Goal: Information Seeking & Learning: Learn about a topic

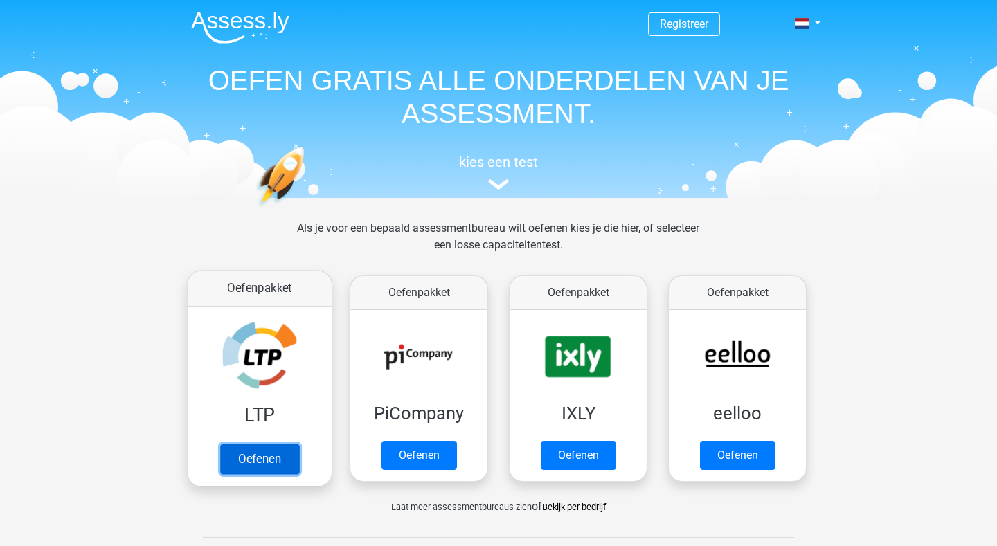
click at [273, 451] on link "Oefenen" at bounding box center [259, 459] width 79 height 30
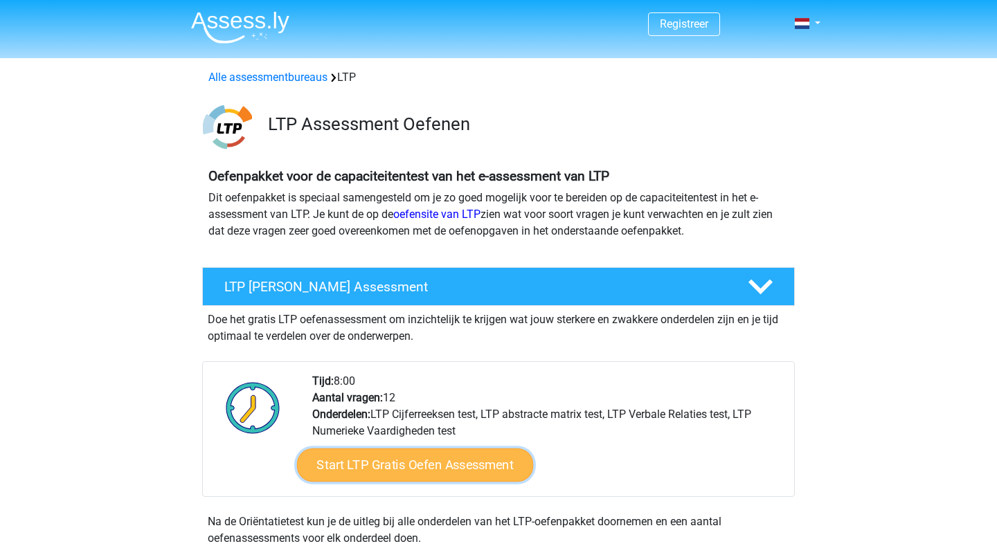
click at [400, 463] on link "Start LTP Gratis Oefen Assessment" at bounding box center [415, 465] width 237 height 33
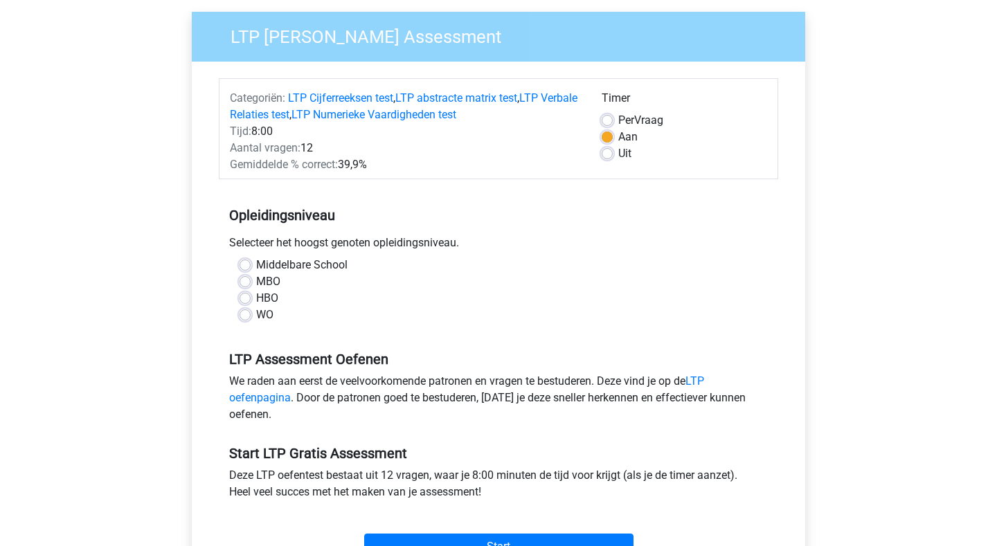
scroll to position [105, 0]
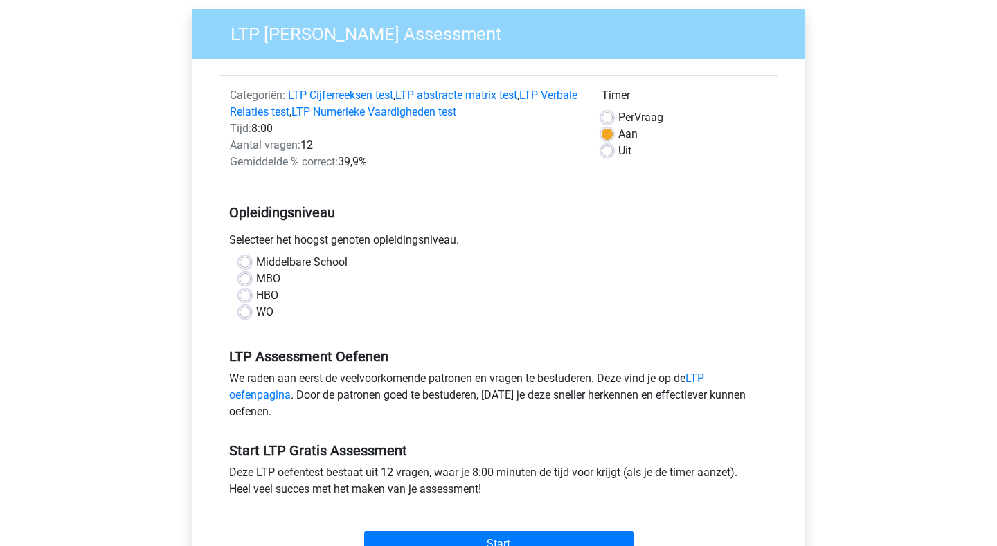
click at [256, 280] on label "MBO" at bounding box center [268, 279] width 24 height 17
click at [247, 280] on input "MBO" at bounding box center [245, 278] width 11 height 14
radio input "true"
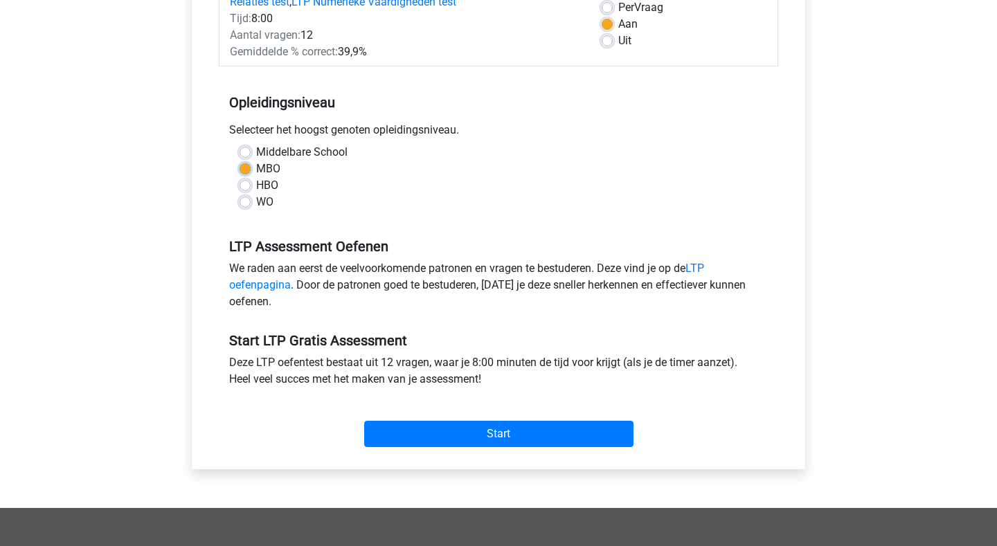
scroll to position [229, 0]
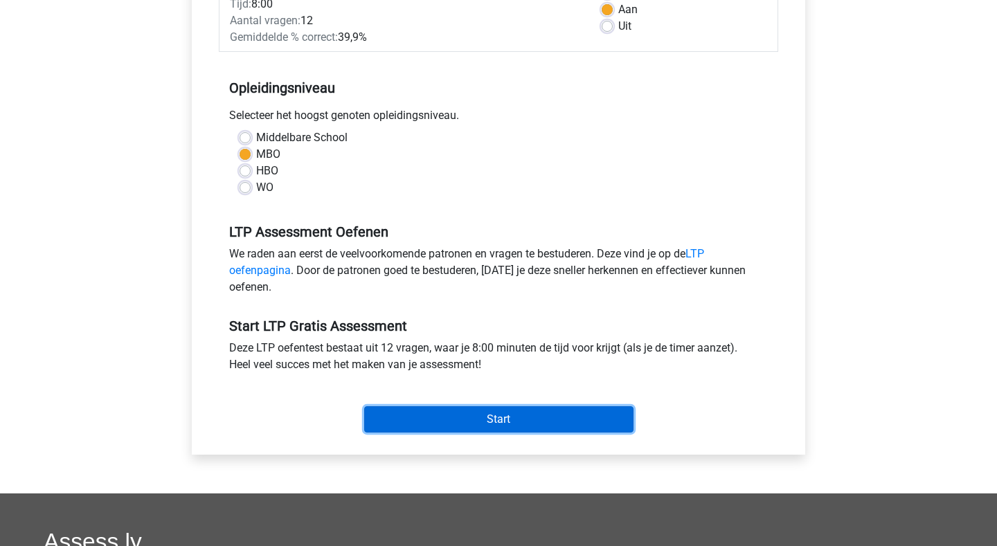
click at [491, 420] on input "Start" at bounding box center [498, 420] width 269 height 26
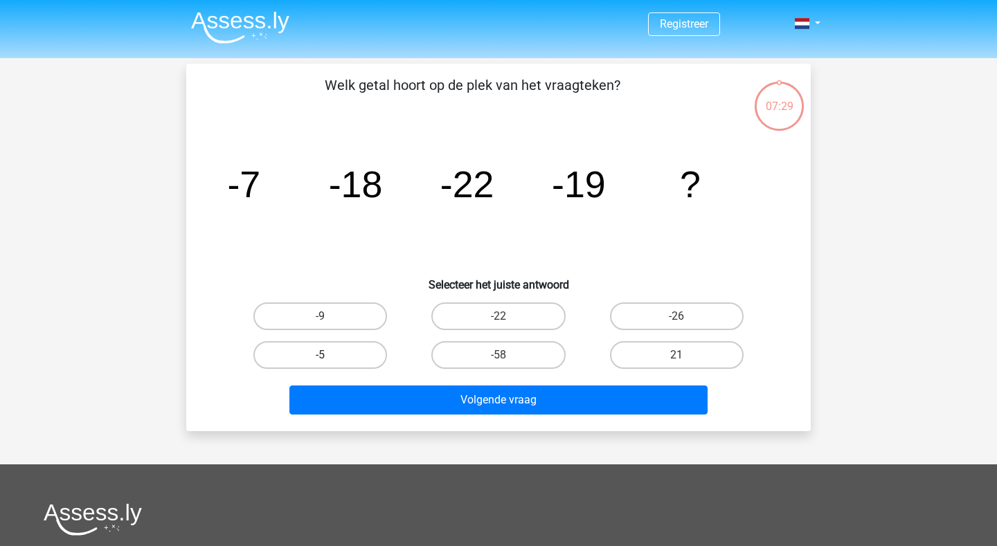
click at [277, 351] on label "-5" at bounding box center [320, 355] width 134 height 28
click at [321, 355] on input "-5" at bounding box center [325, 359] width 9 height 9
radio input "true"
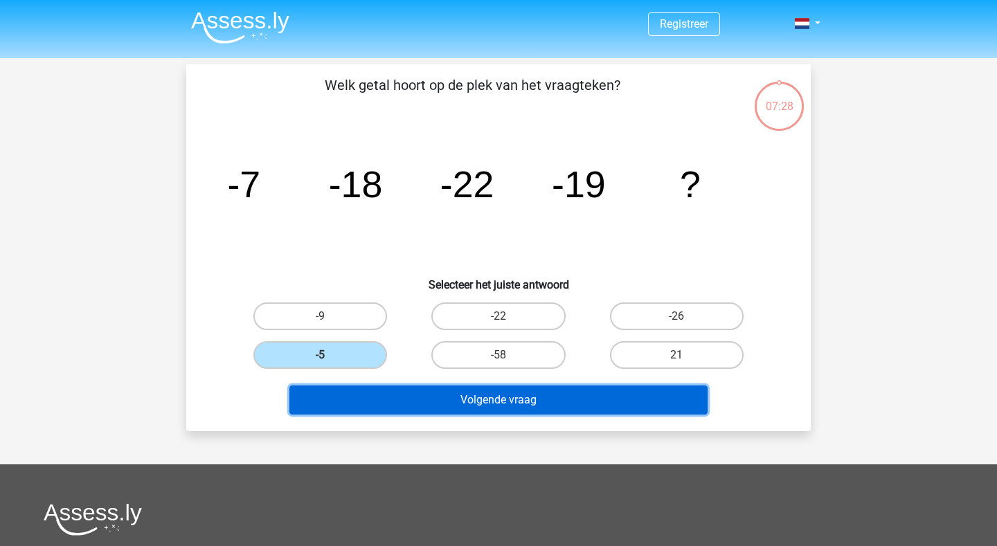
click at [390, 401] on button "Volgende vraag" at bounding box center [498, 400] width 419 height 29
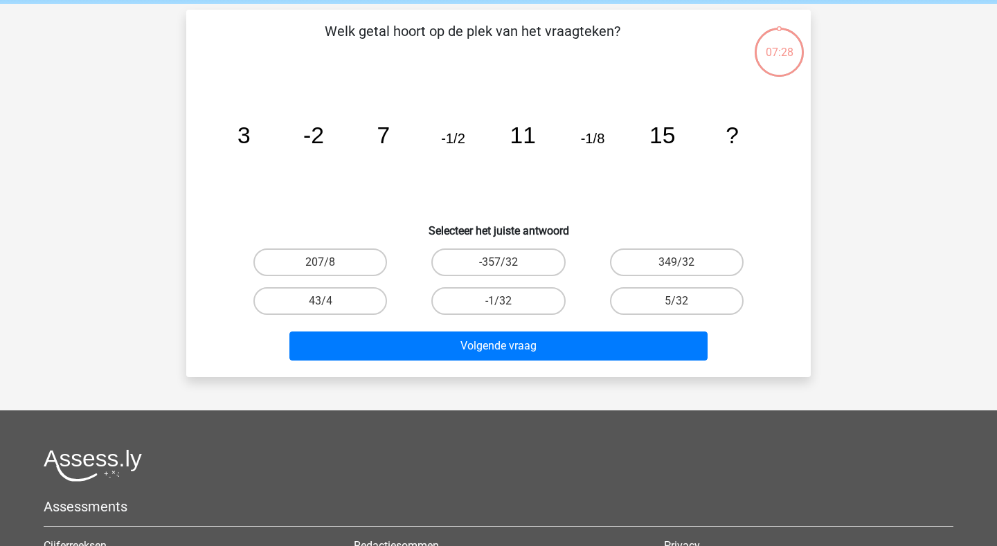
scroll to position [64, 0]
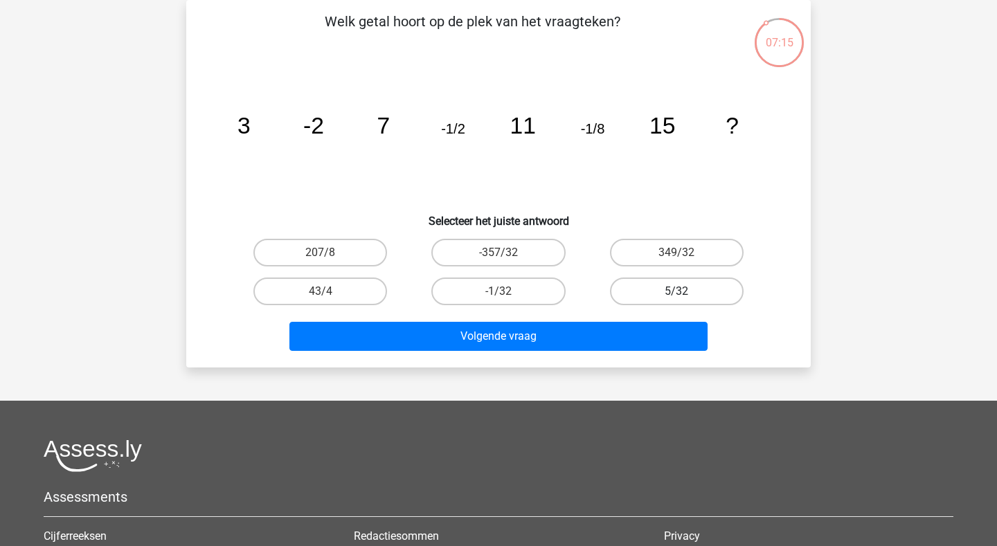
click at [696, 289] on label "5/32" at bounding box center [677, 292] width 134 height 28
click at [686, 292] on input "5/32" at bounding box center [681, 296] width 9 height 9
radio input "true"
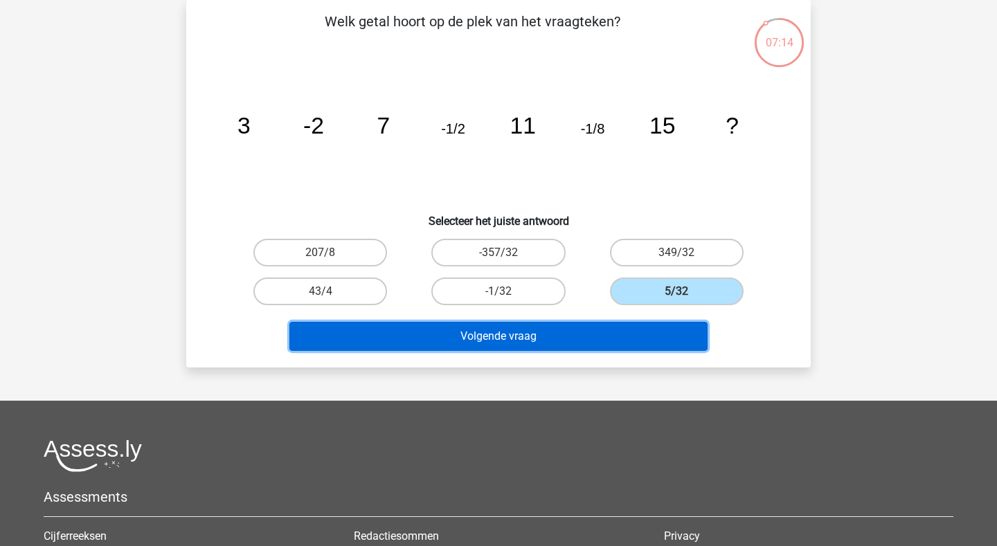
click at [647, 346] on button "Volgende vraag" at bounding box center [498, 336] width 419 height 29
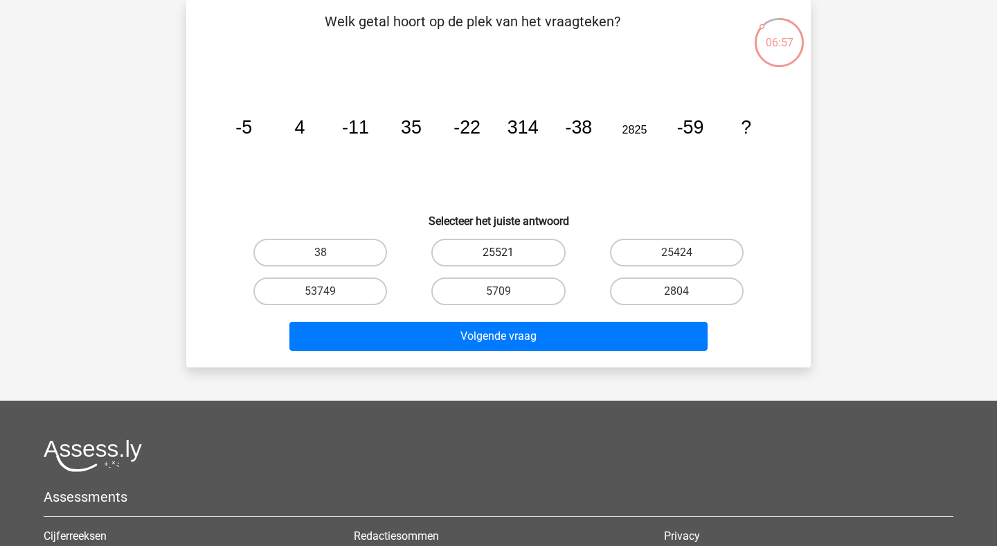
click at [436, 252] on label "25521" at bounding box center [498, 253] width 134 height 28
click at [499, 253] on input "25521" at bounding box center [503, 257] width 9 height 9
radio input "true"
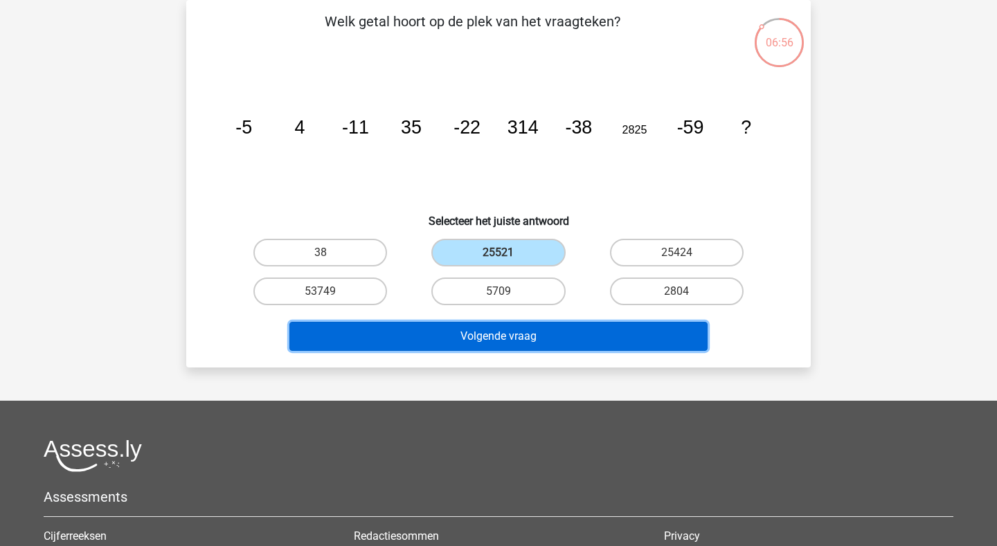
click at [452, 341] on button "Volgende vraag" at bounding box center [498, 336] width 419 height 29
